Goal: Task Accomplishment & Management: Complete application form

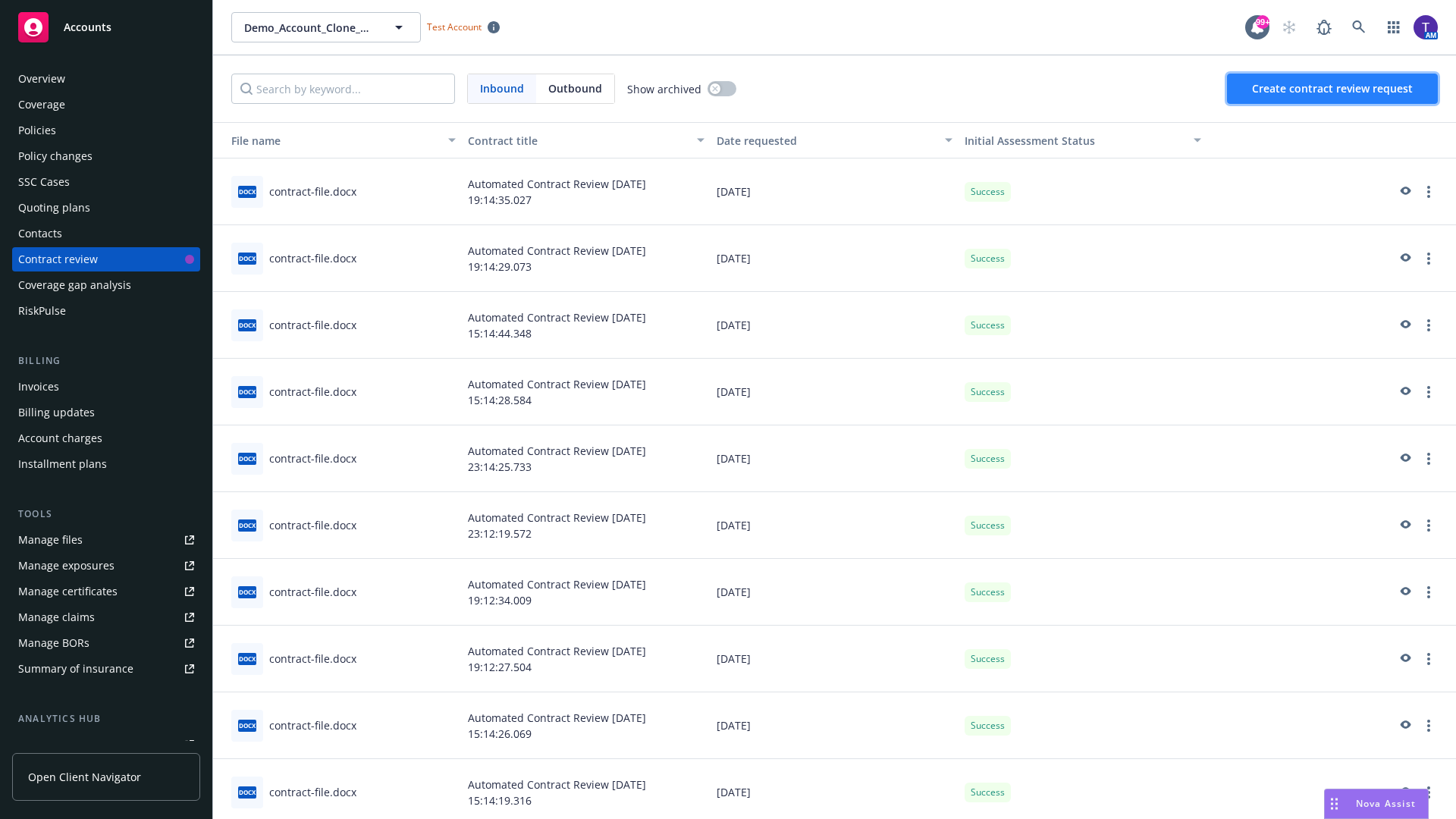
click at [1333, 89] on span "Create contract review request" at bounding box center [1332, 88] width 161 height 15
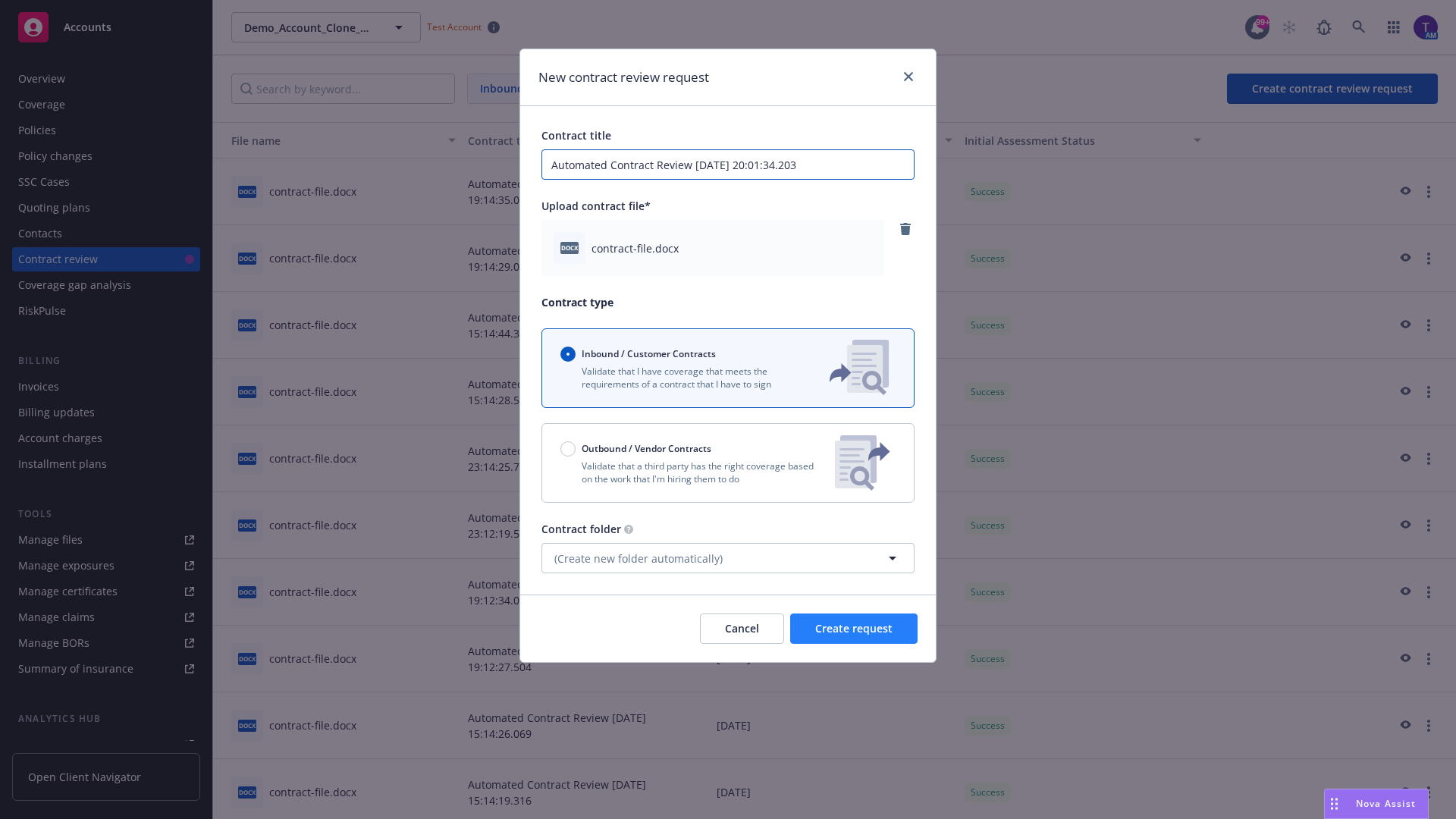
type input "Automated Contract Review [DATE] 20:01:34.203"
click at [854, 629] on span "Create request" at bounding box center [853, 628] width 77 height 15
